Goal: Information Seeking & Learning: Understand process/instructions

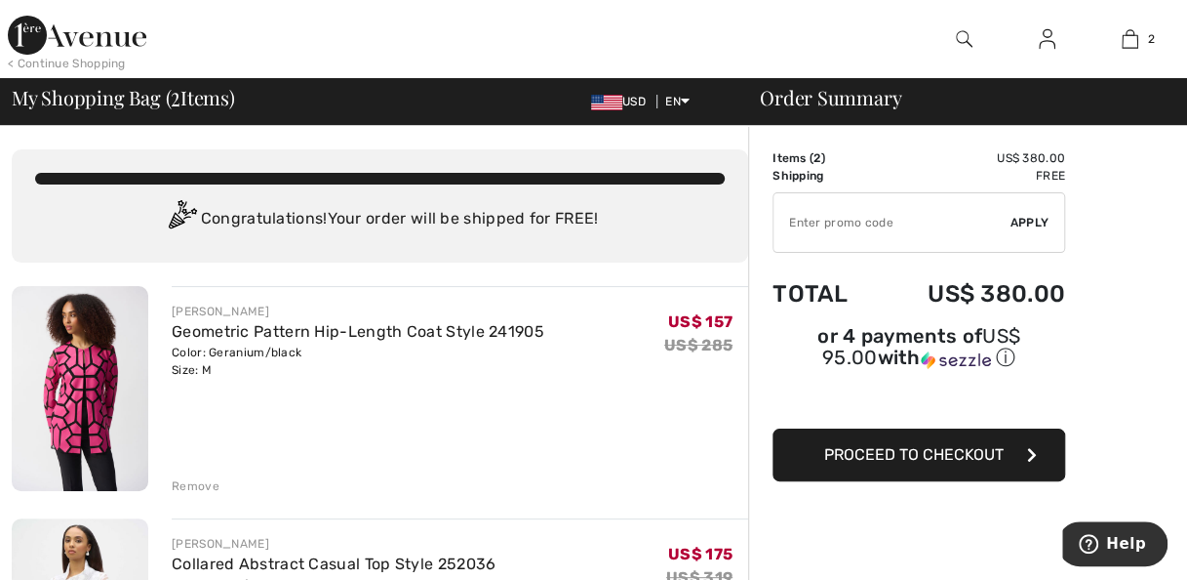
click at [54, 46] on img at bounding box center [77, 35] width 139 height 39
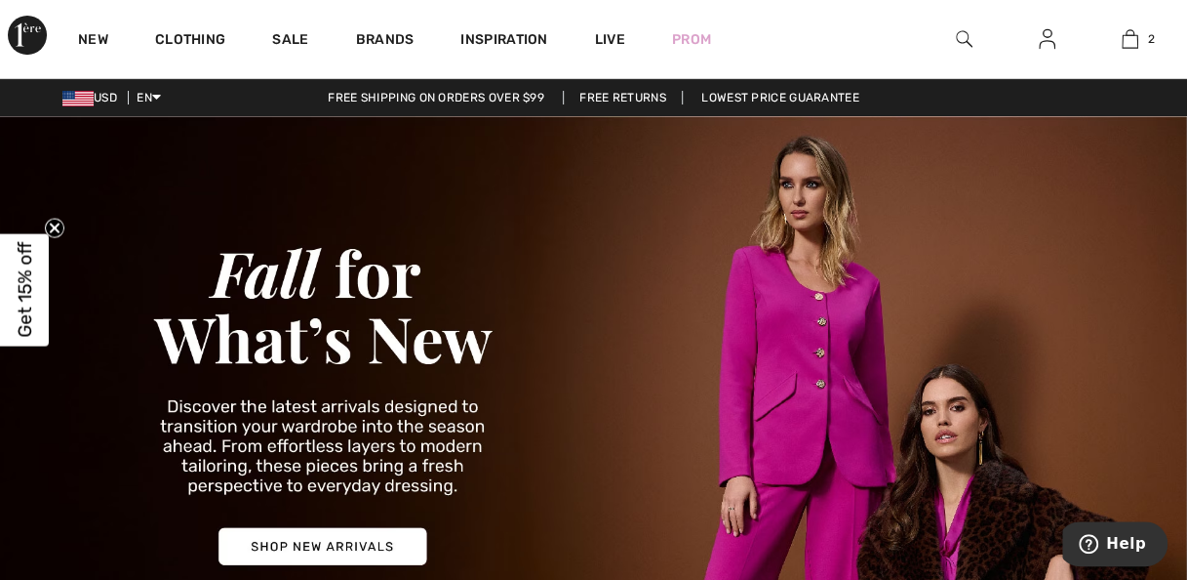
click at [803, 96] on link "Lowest Price Guarantee" at bounding box center [780, 98] width 189 height 14
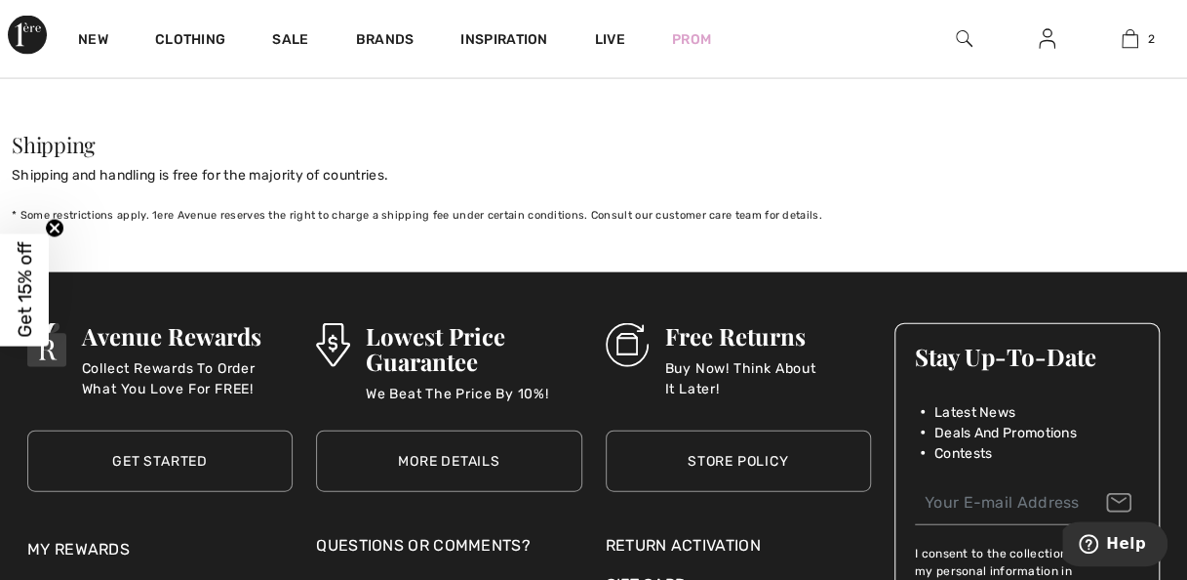
scroll to position [2035, 0]
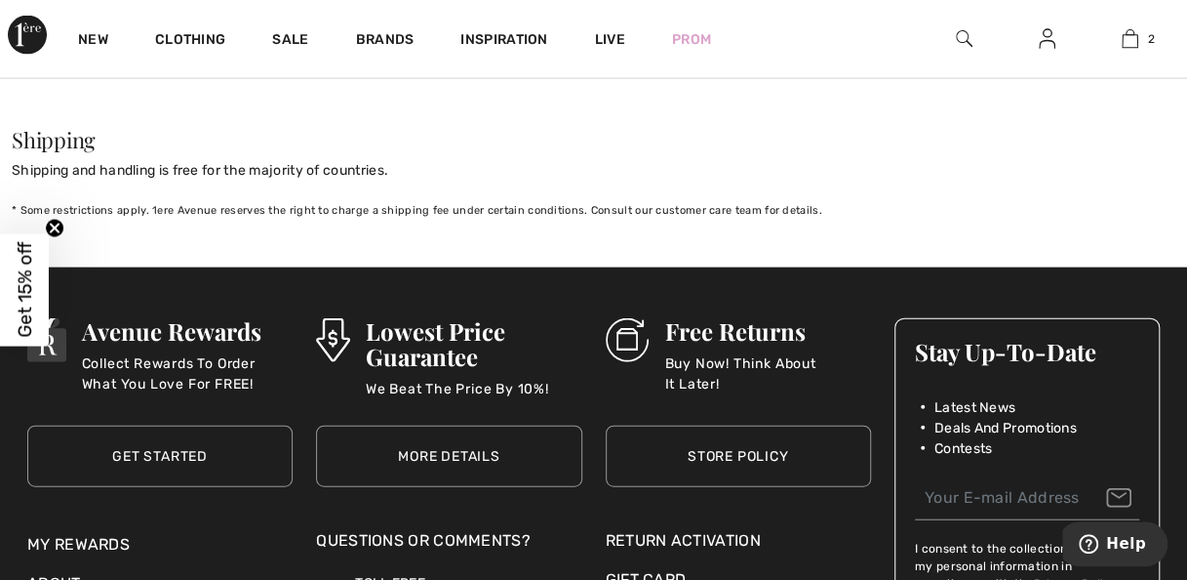
click at [987, 331] on div "Stay Up-To-Date Latest News Deals And Promotions Contests" at bounding box center [1027, 388] width 263 height 138
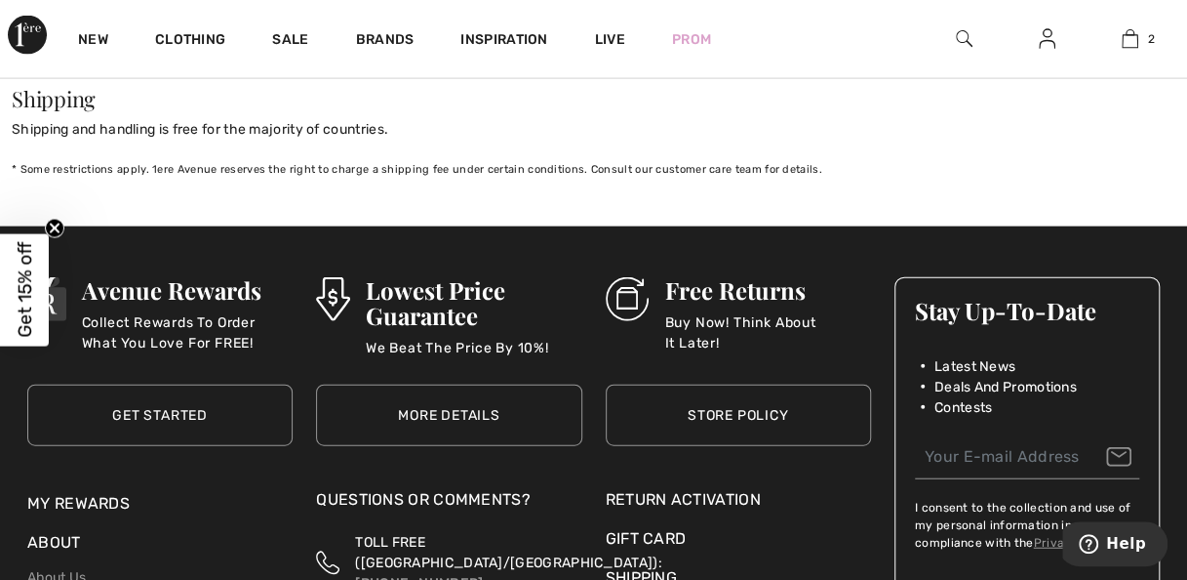
scroll to position [2074, 0]
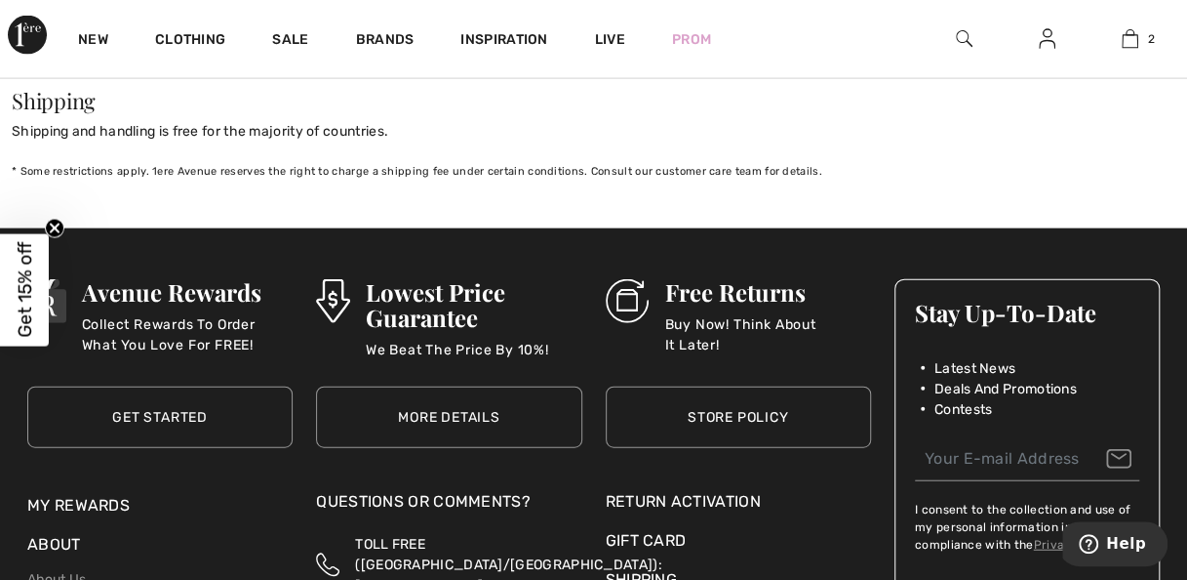
click at [1012, 287] on div "Stay Up-To-Date Latest News Deals And Promotions Contests" at bounding box center [1027, 349] width 263 height 138
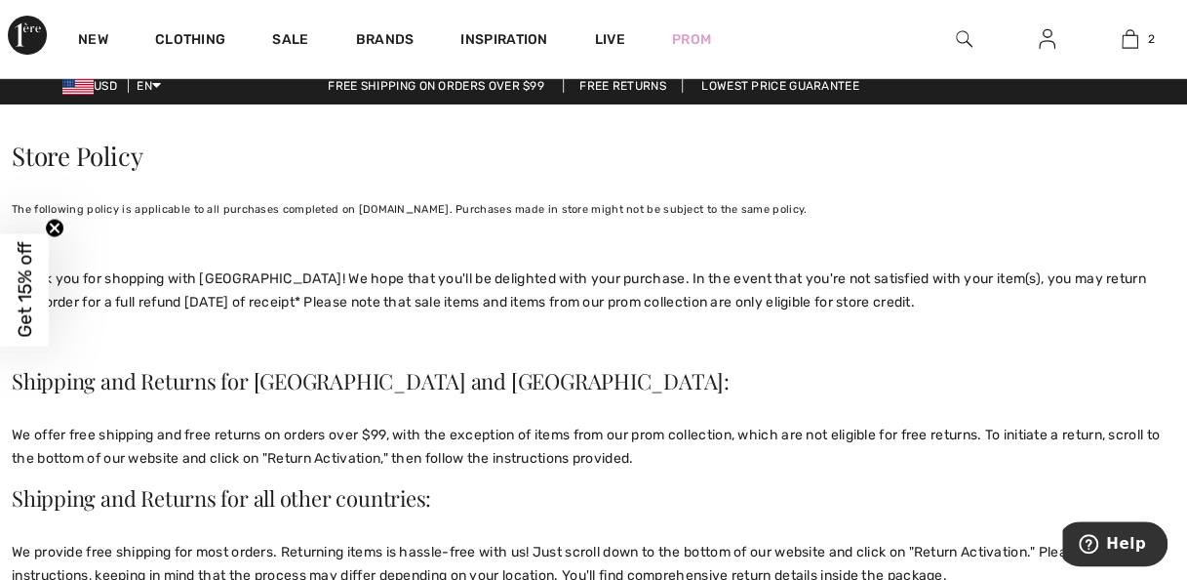
scroll to position [0, 0]
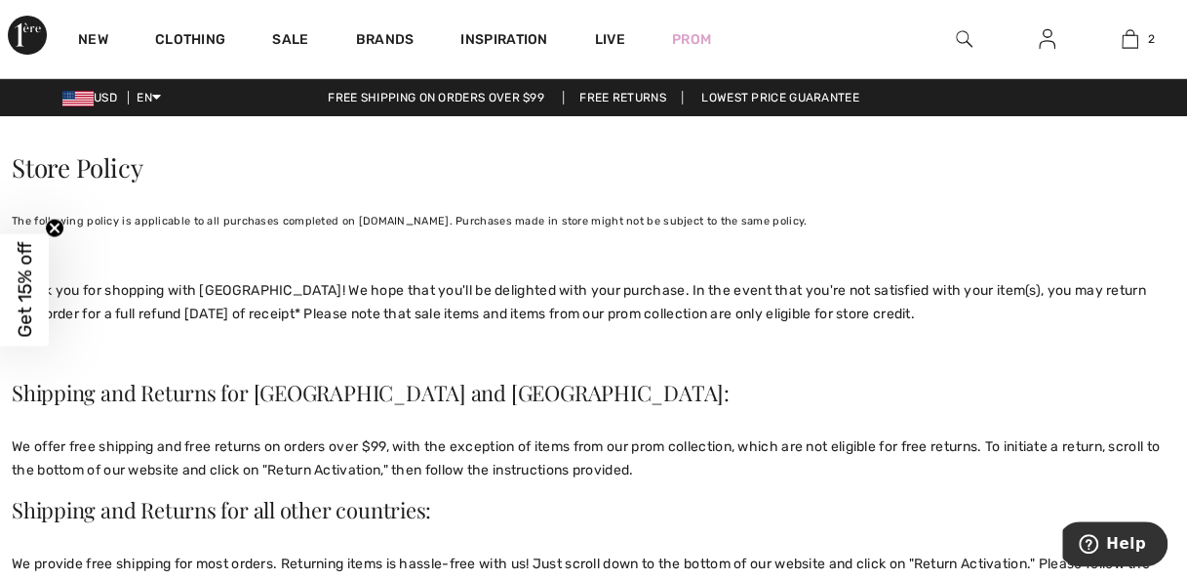
click at [813, 91] on link "Lowest Price Guarantee" at bounding box center [780, 98] width 189 height 14
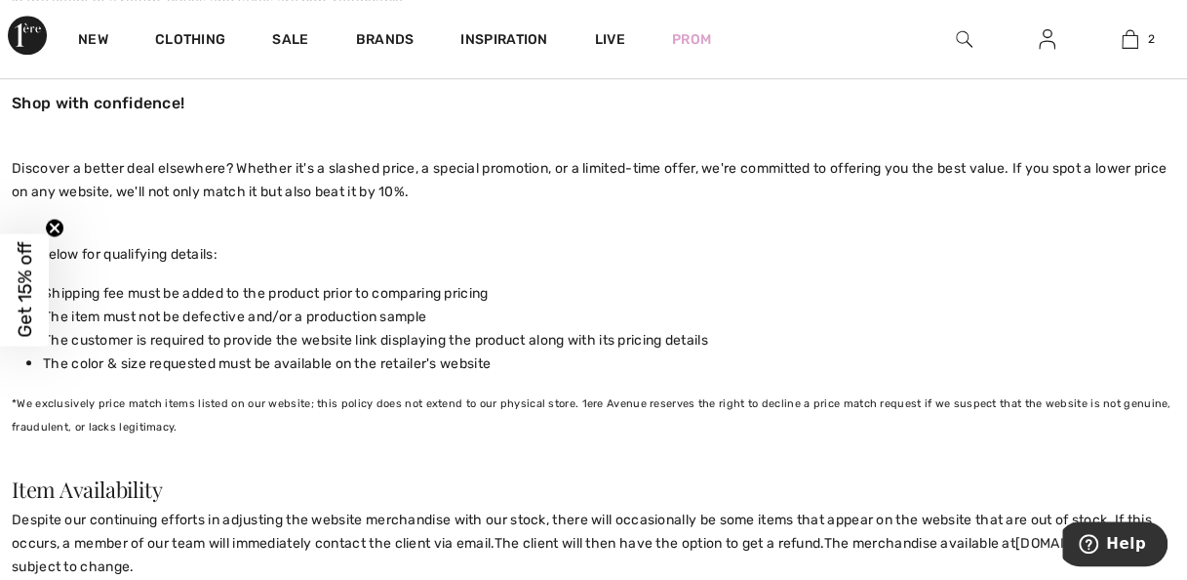
scroll to position [879, 0]
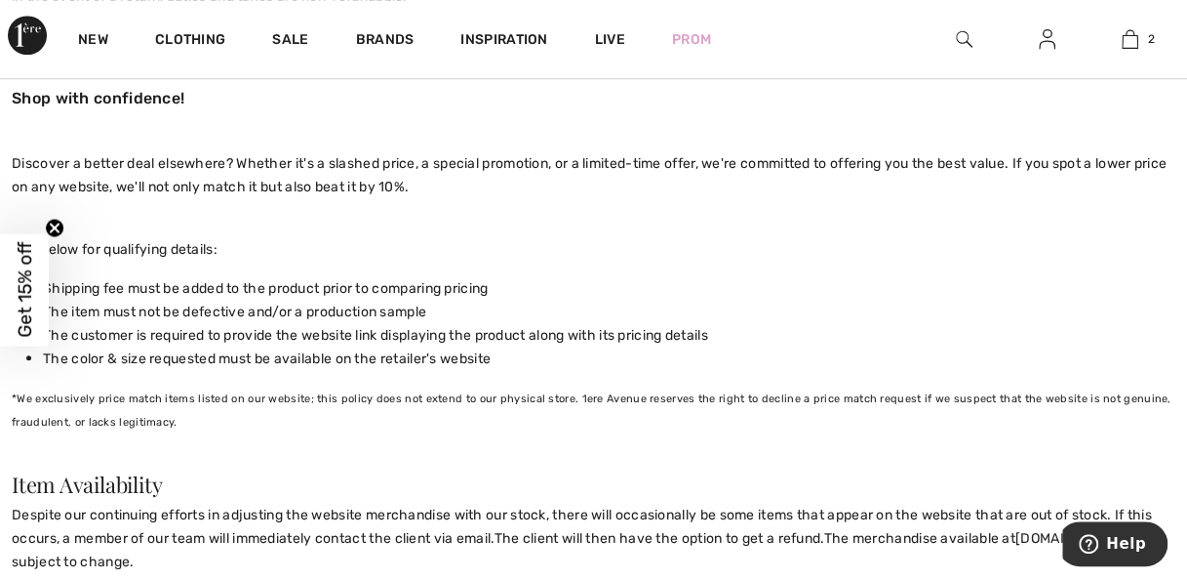
click at [1020, 420] on p "*We exclusively price match items listed on our website; this policy does not e…" at bounding box center [594, 420] width 1164 height 70
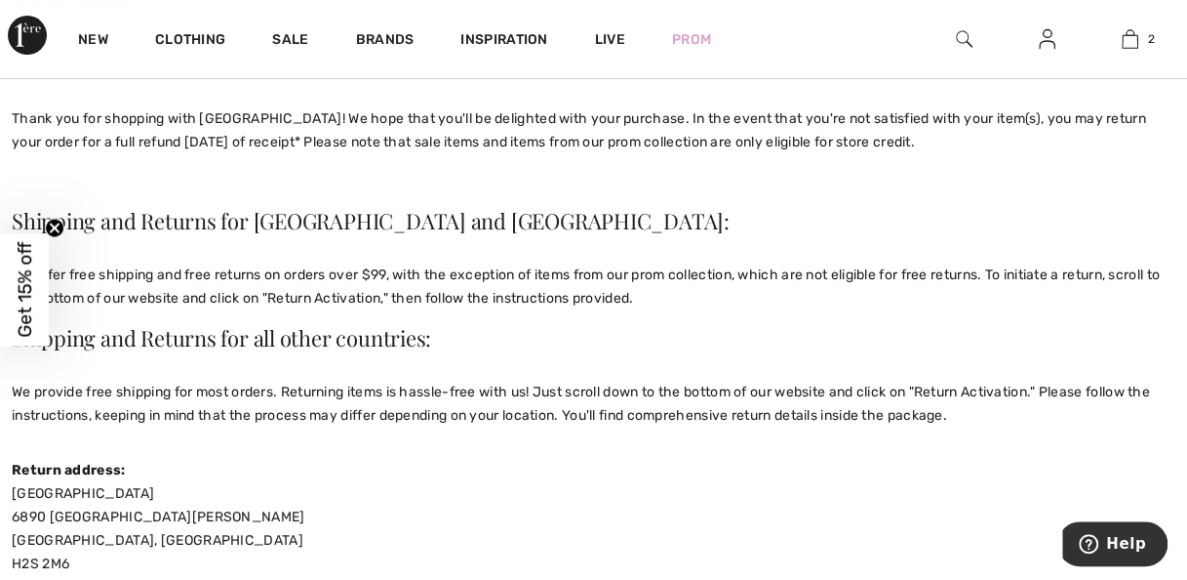
scroll to position [0, 0]
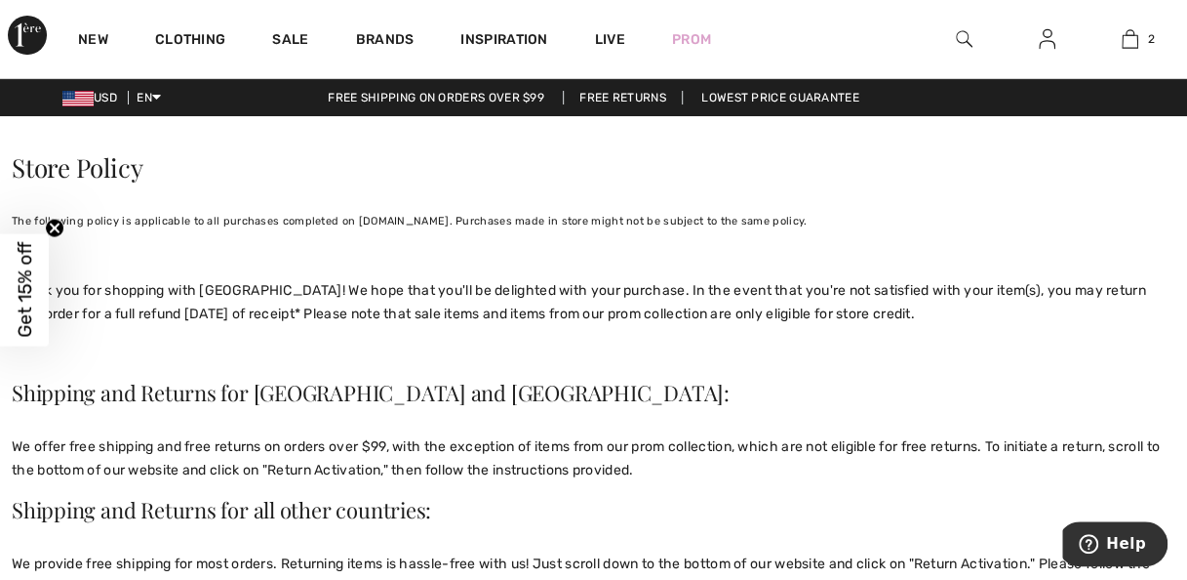
click at [767, 99] on link "Lowest Price Guarantee" at bounding box center [780, 98] width 189 height 14
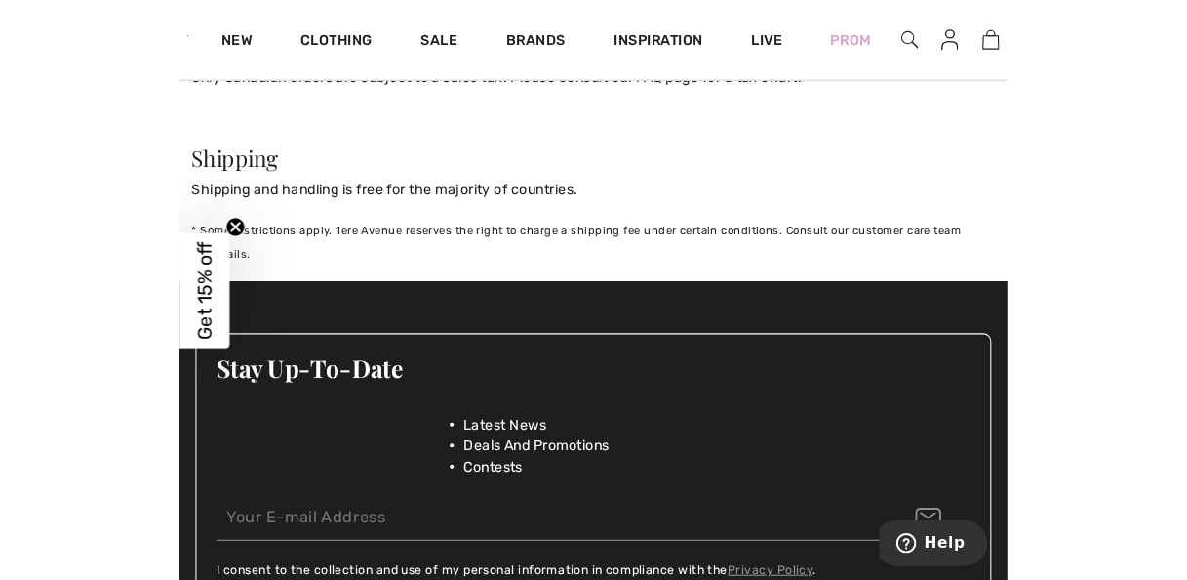
scroll to position [2044, 0]
